Goal: Answer question/provide support

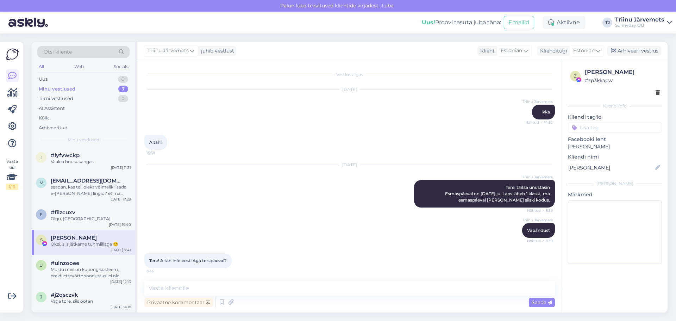
scroll to position [3403, 0]
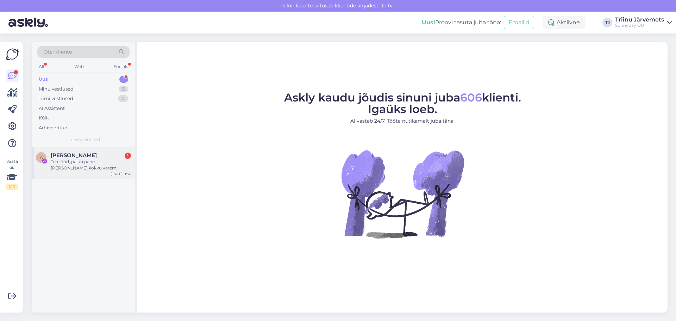
click at [93, 170] on div "Tere ööd, palun pane [PERSON_NAME] kokku varem ostetud pakiga. Lihtsalt unustas…" at bounding box center [91, 164] width 80 height 13
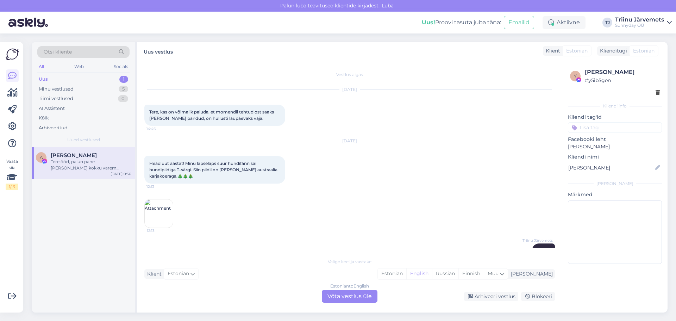
scroll to position [1104, 0]
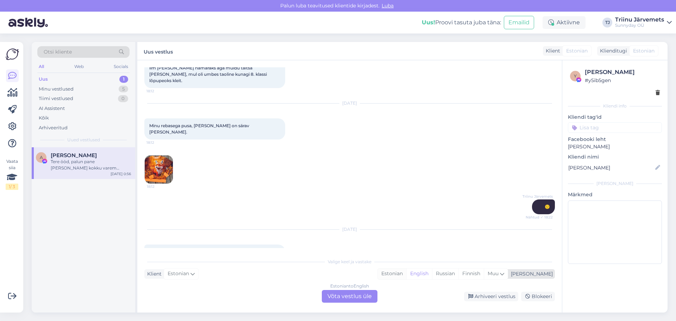
click at [406, 274] on div "Estonian" at bounding box center [392, 273] width 29 height 11
click at [351, 297] on div "Estonian to Estonian Võta vestlus üle" at bounding box center [350, 296] width 56 height 13
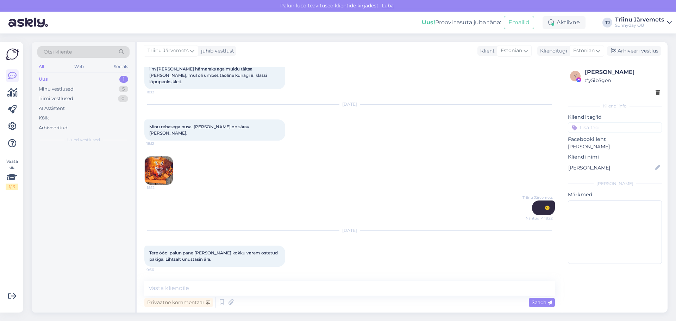
scroll to position [1078, 0]
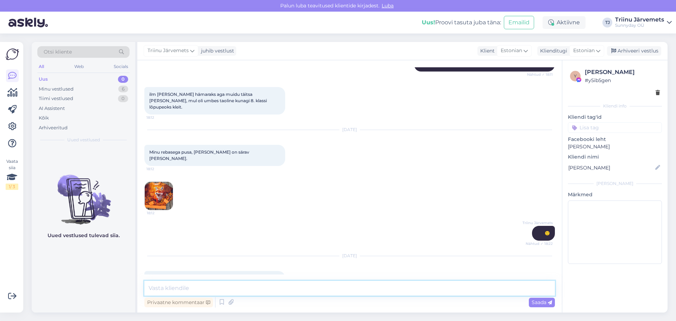
click at [246, 293] on textarea at bounding box center [349, 288] width 411 height 15
type textarea "Tere, panen :)"
